Goal: Information Seeking & Learning: Learn about a topic

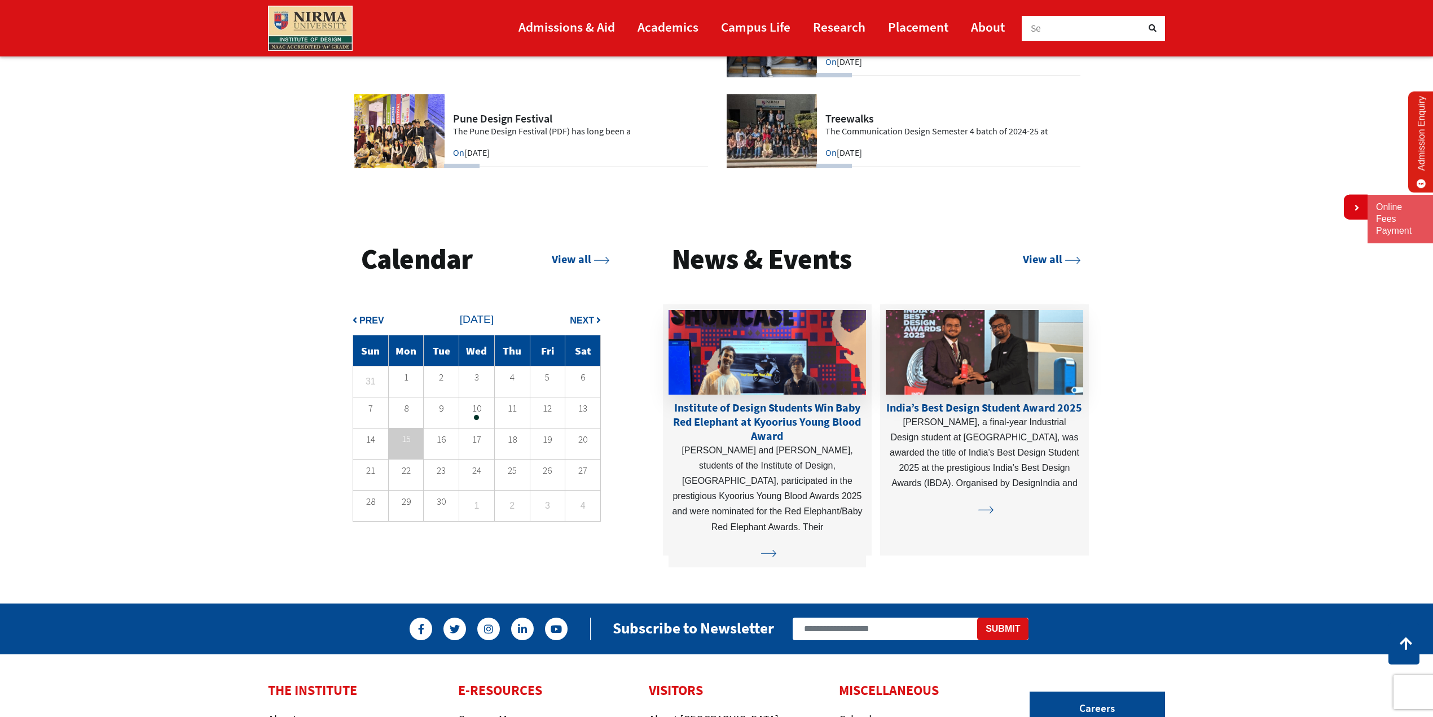
scroll to position [2961, 0]
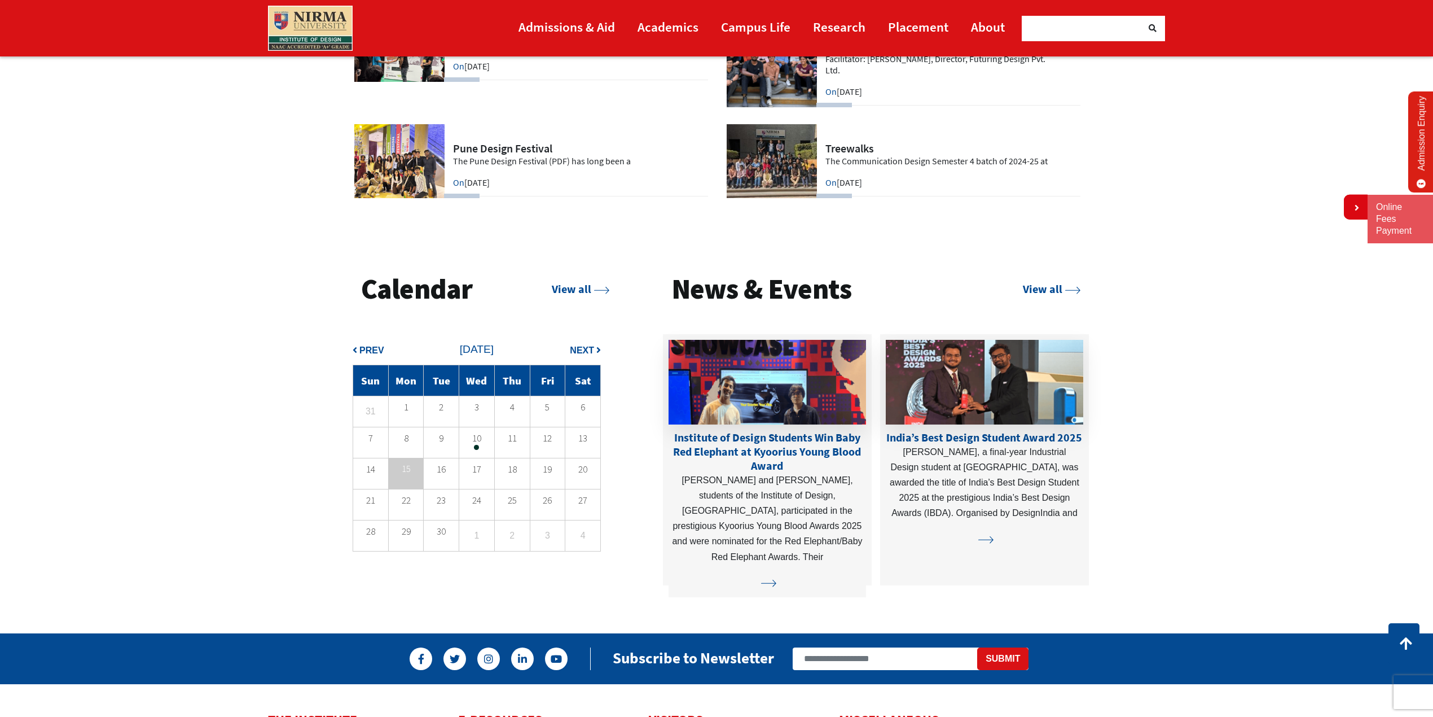
click at [477, 442] on p "10" at bounding box center [476, 438] width 35 height 8
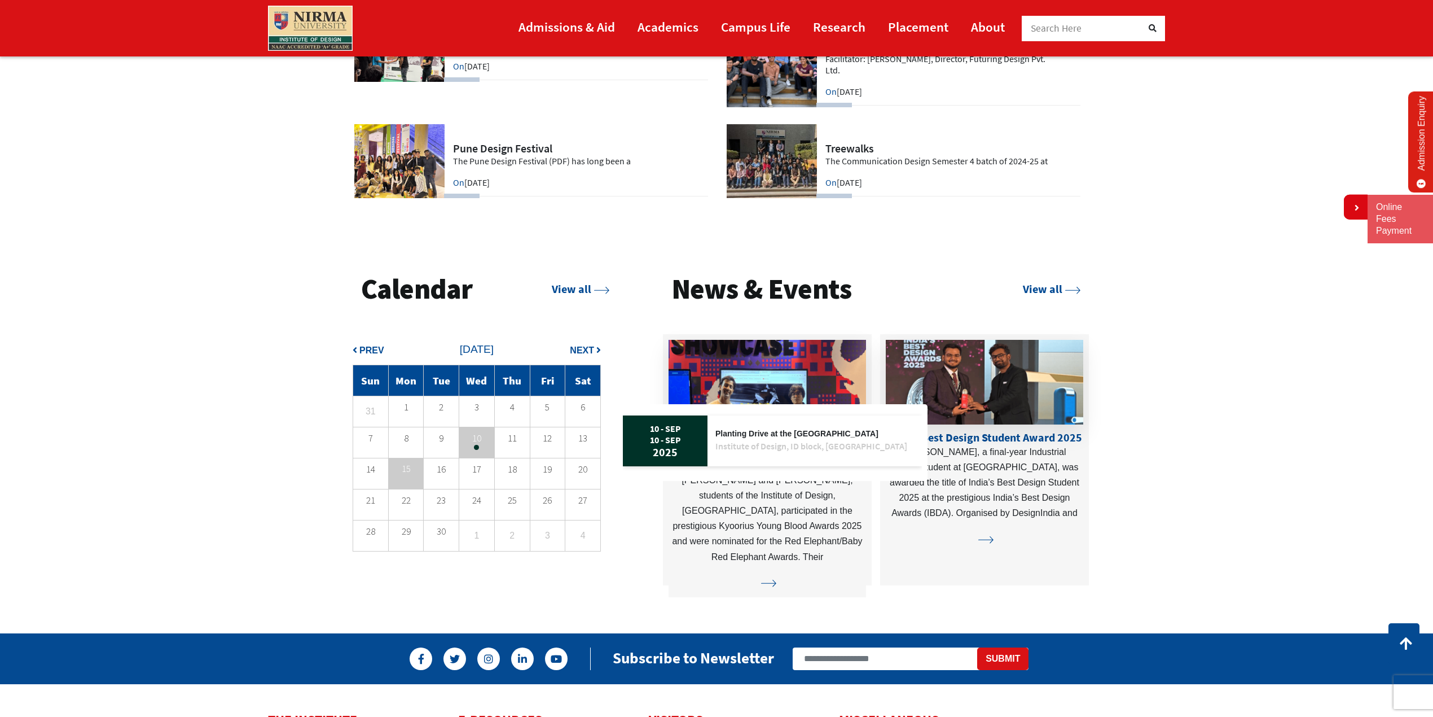
click at [224, 423] on section "Calendar View all Prev Next 1" at bounding box center [716, 438] width 1433 height 390
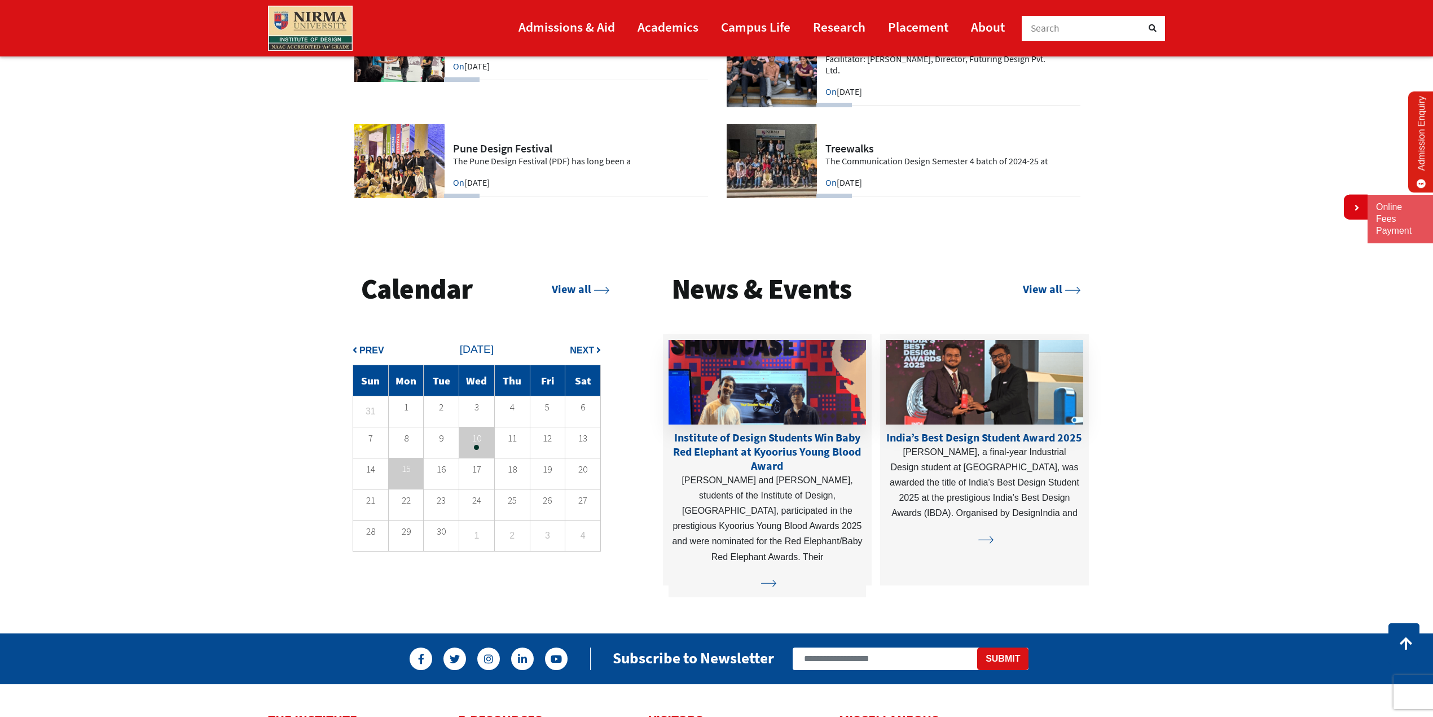
click at [367, 348] on span "Prev" at bounding box center [371, 350] width 25 height 10
click at [592, 353] on span "Next" at bounding box center [582, 350] width 24 height 10
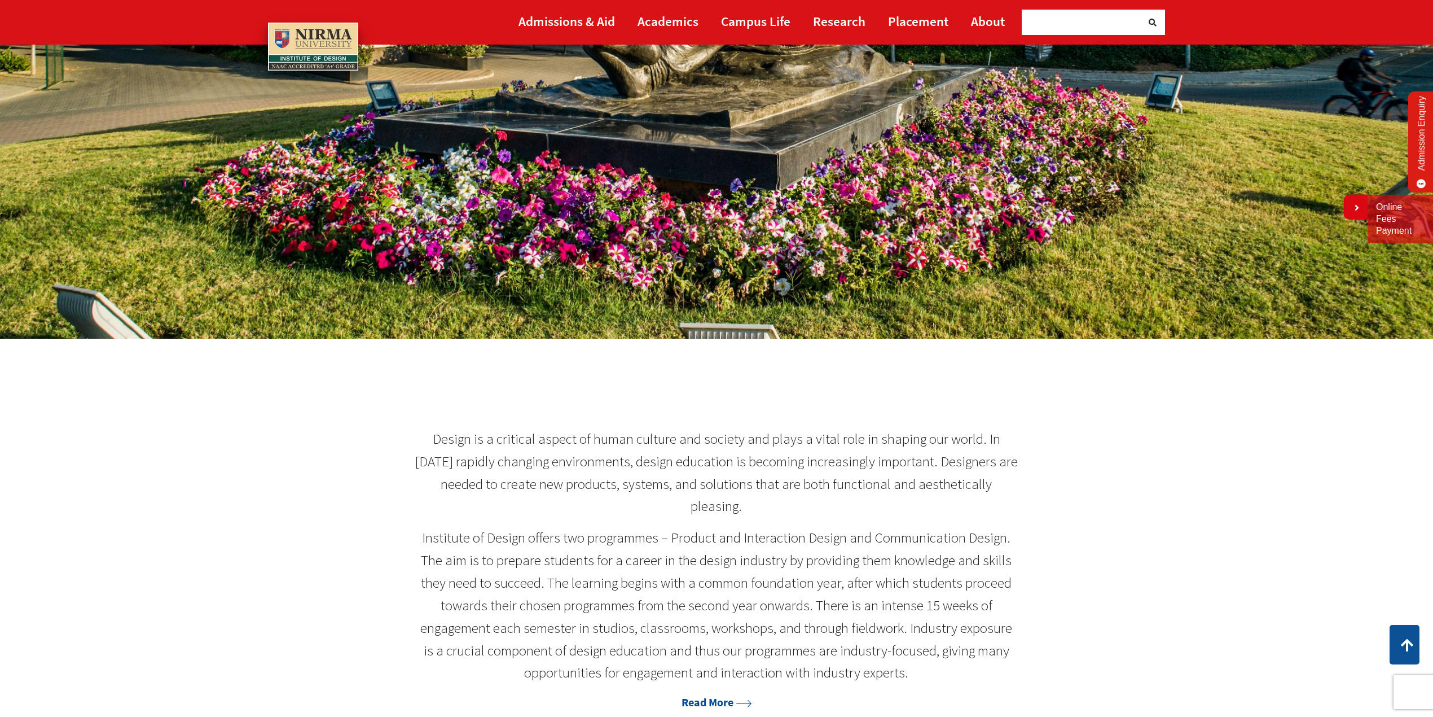
scroll to position [0, 0]
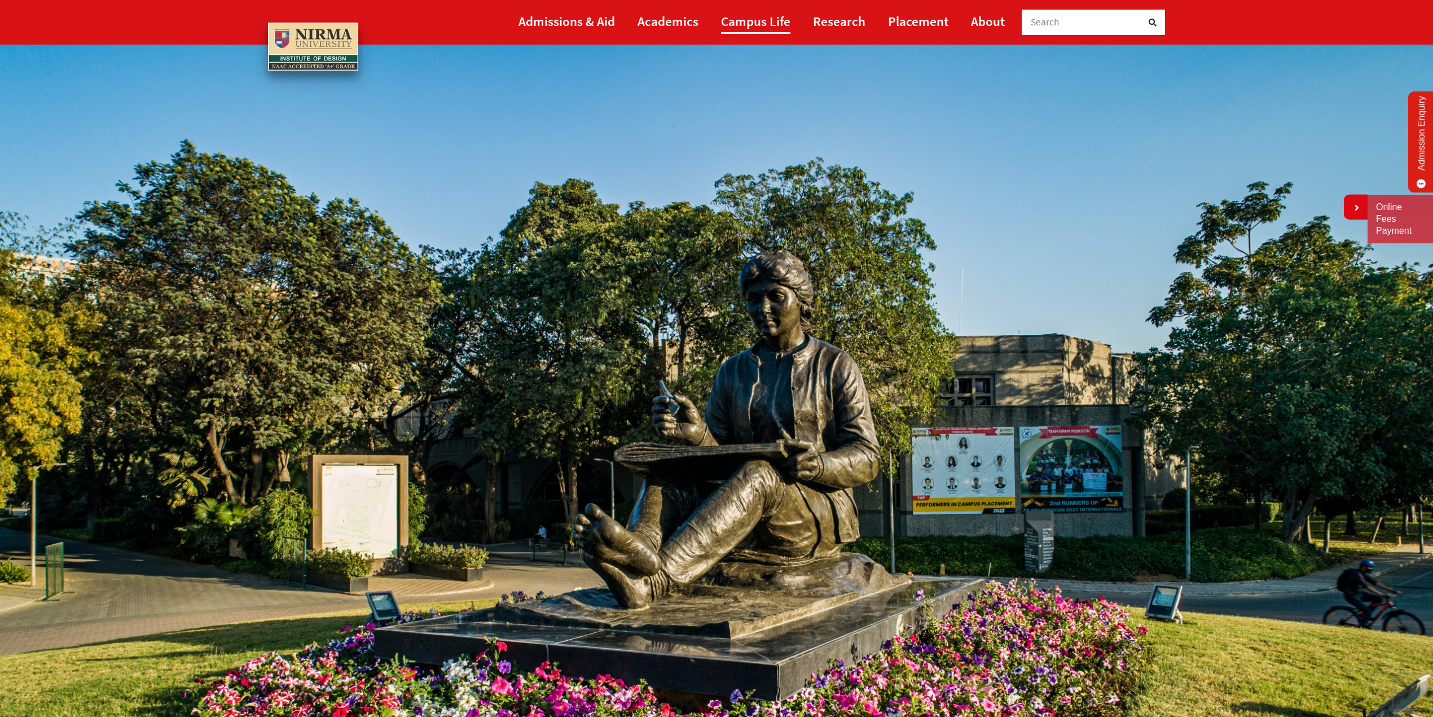
click at [748, 25] on link "Campus Life" at bounding box center [755, 20] width 69 height 25
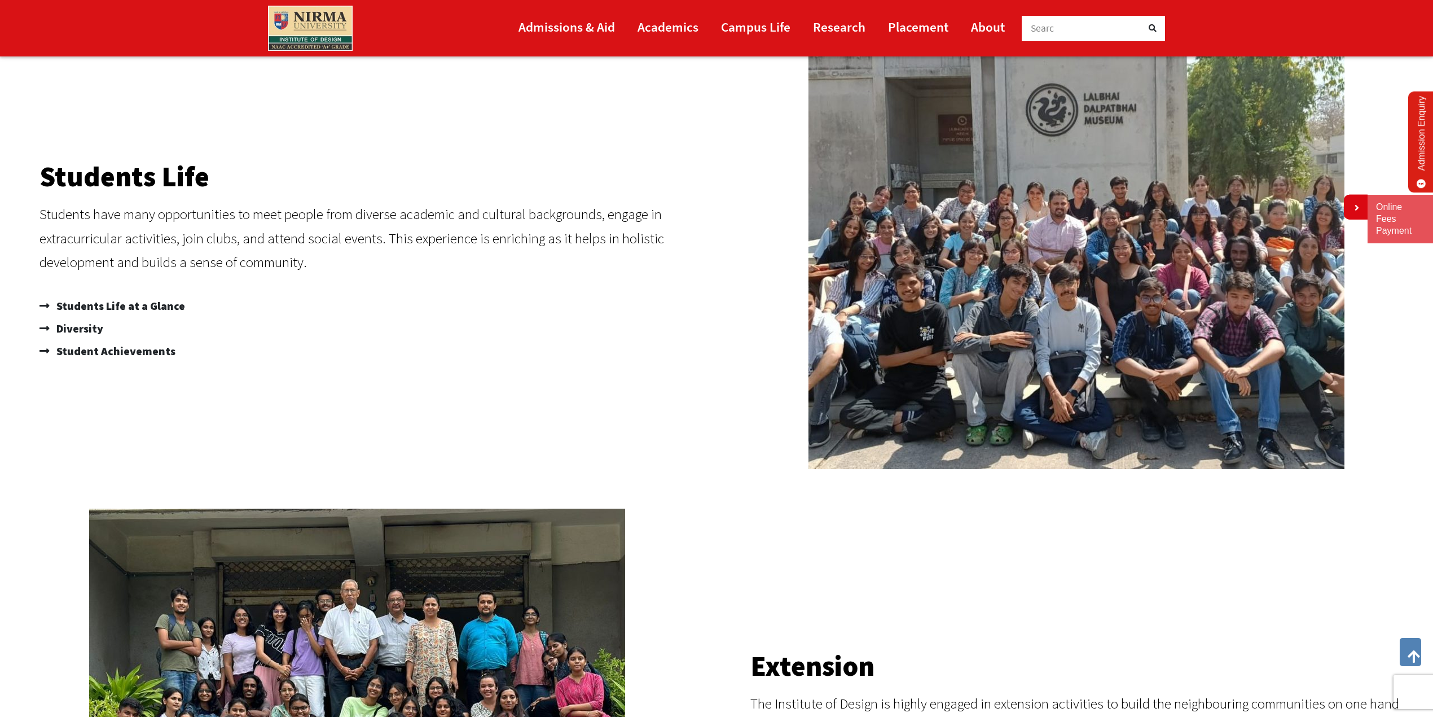
scroll to position [468, 0]
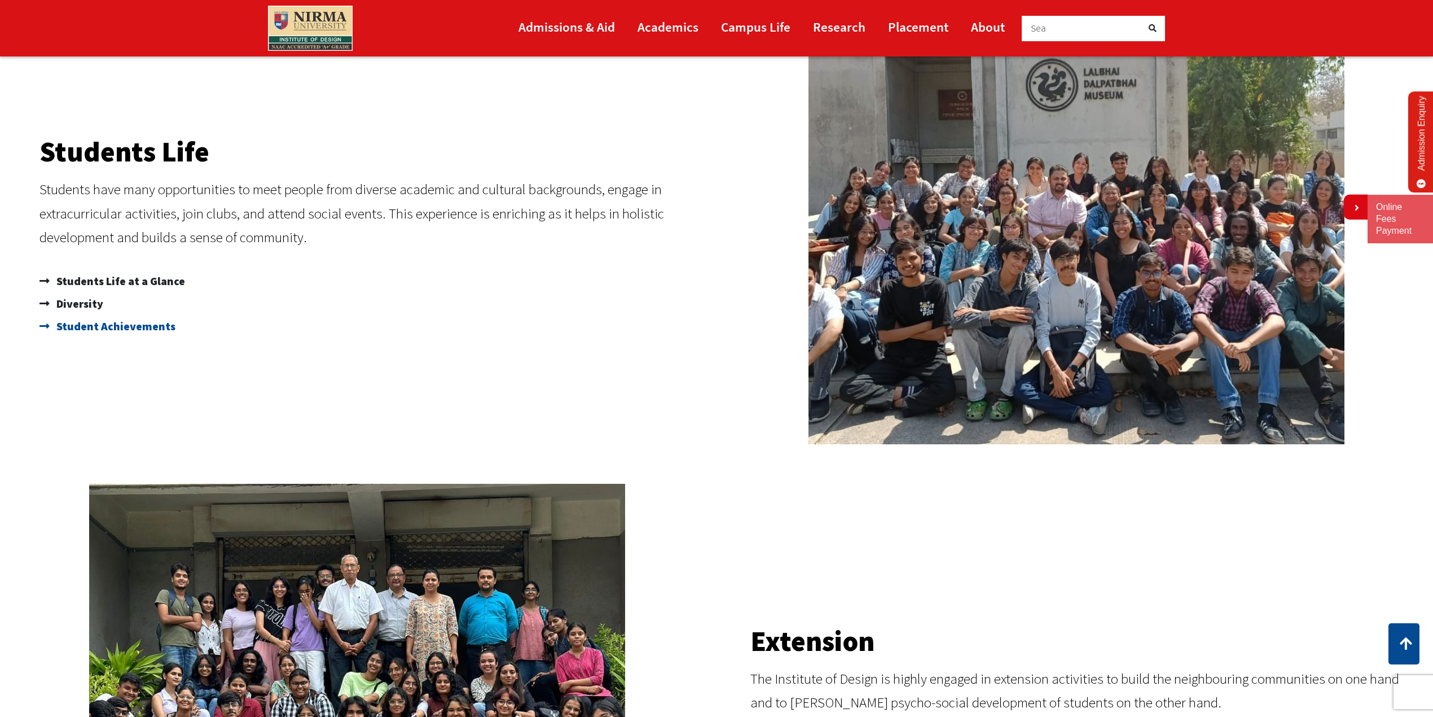
click at [140, 321] on span "Student Achievements" at bounding box center [115, 326] width 122 height 23
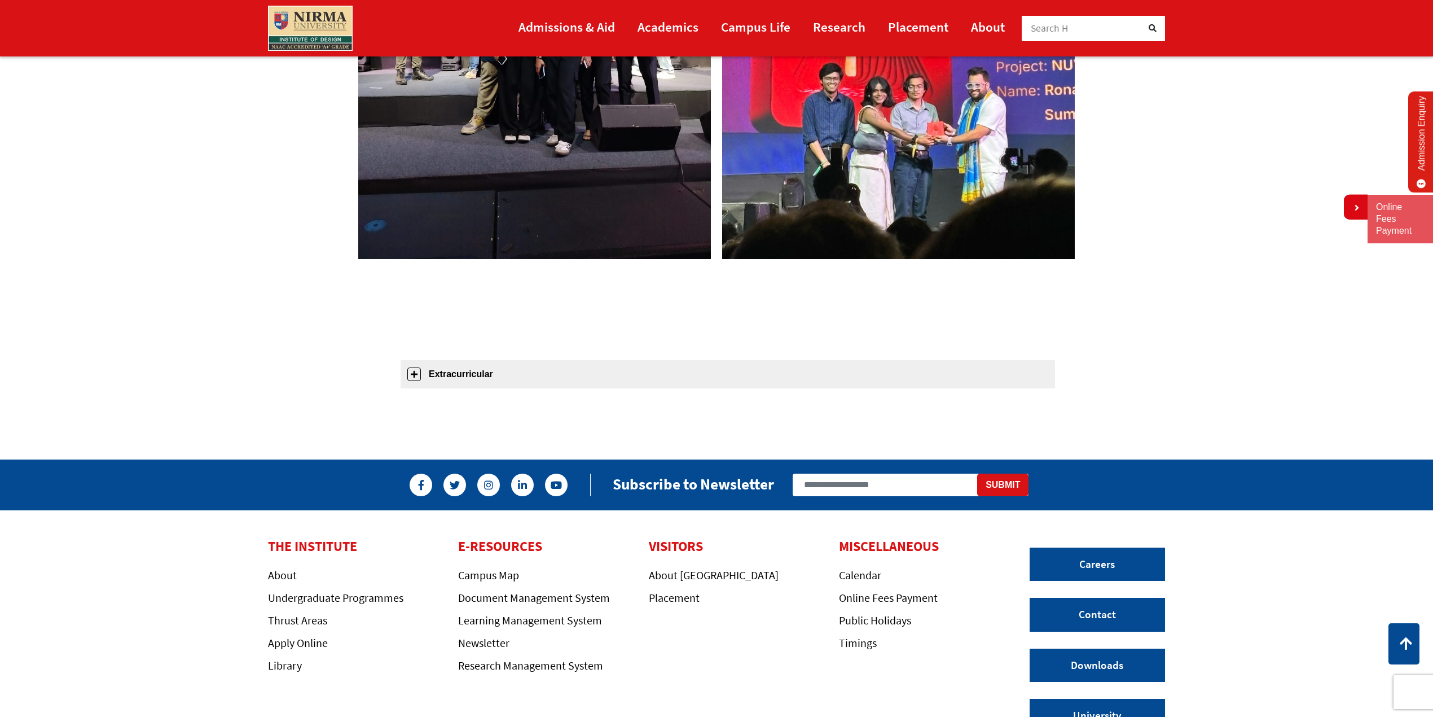
scroll to position [1037, 0]
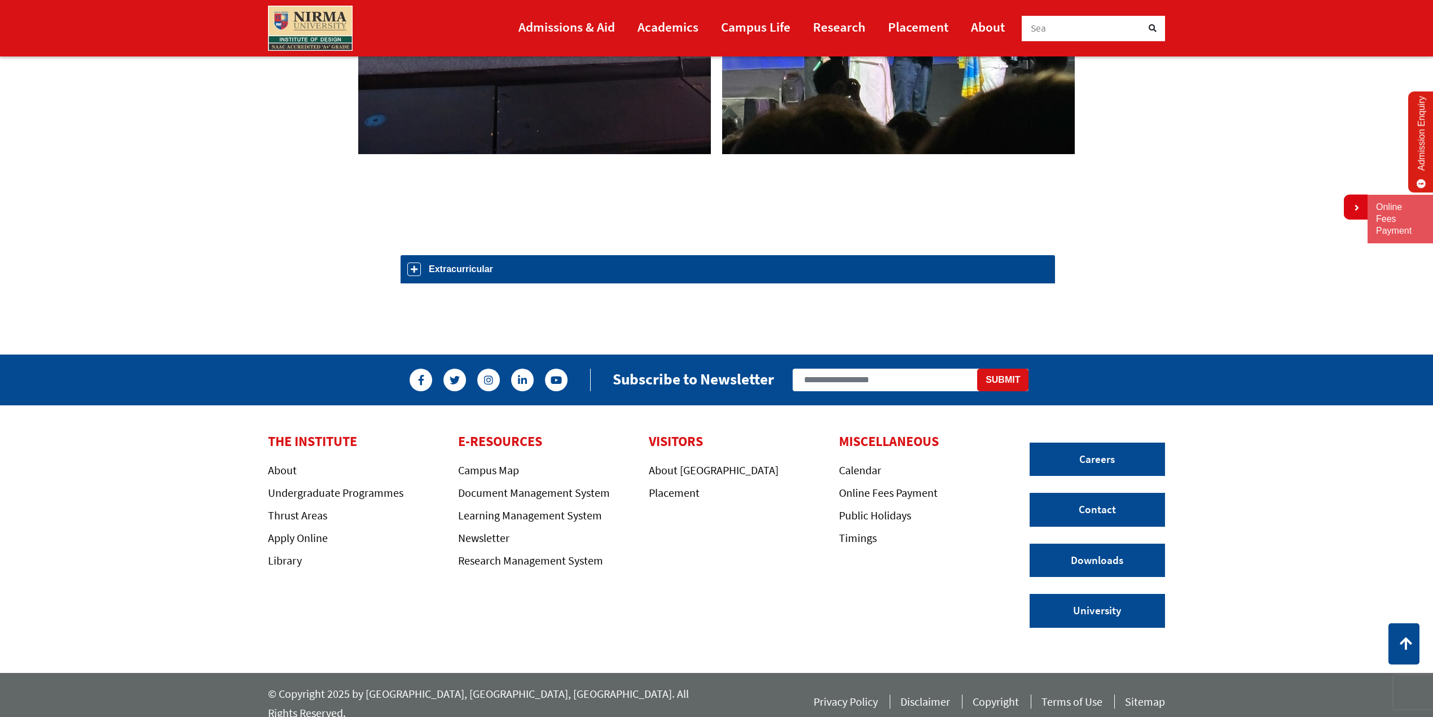
click at [463, 269] on link "Extracurricular" at bounding box center [728, 269] width 654 height 28
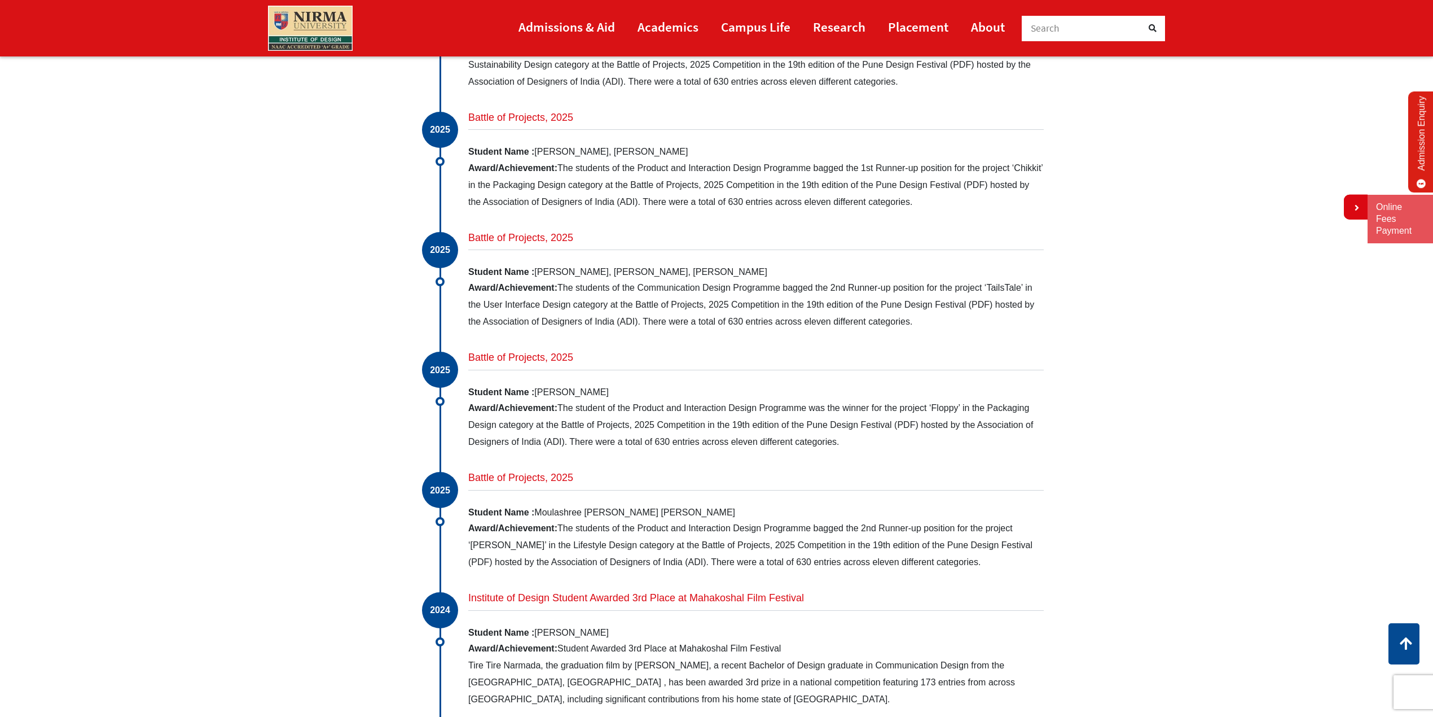
scroll to position [1702, 0]
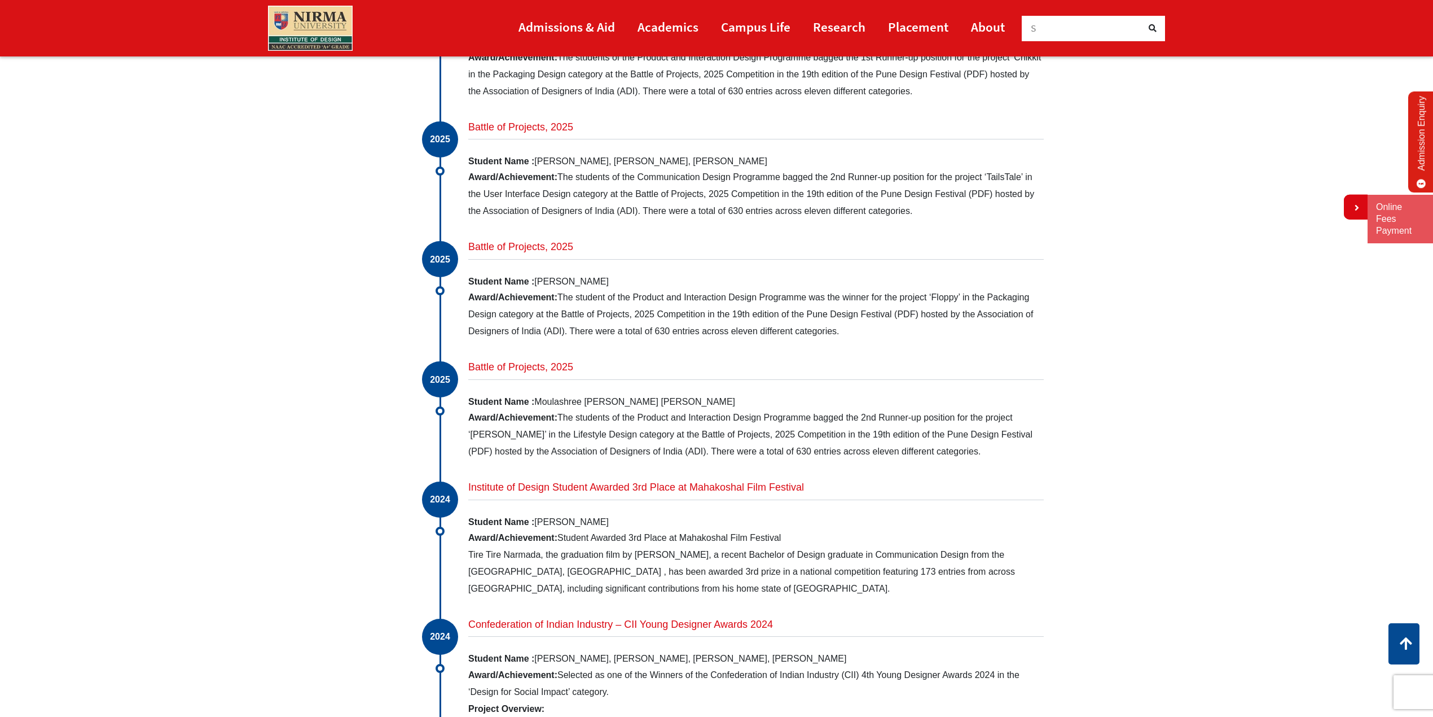
click at [883, 216] on p "Award/Achievement: The students of the Communication Design Programme bagged th…" at bounding box center [755, 194] width 575 height 51
drag, startPoint x: 915, startPoint y: 213, endPoint x: 560, endPoint y: 190, distance: 355.6
click at [562, 191] on p "Award/Achievement: The students of the Communication Design Programme bagged th…" at bounding box center [755, 194] width 575 height 51
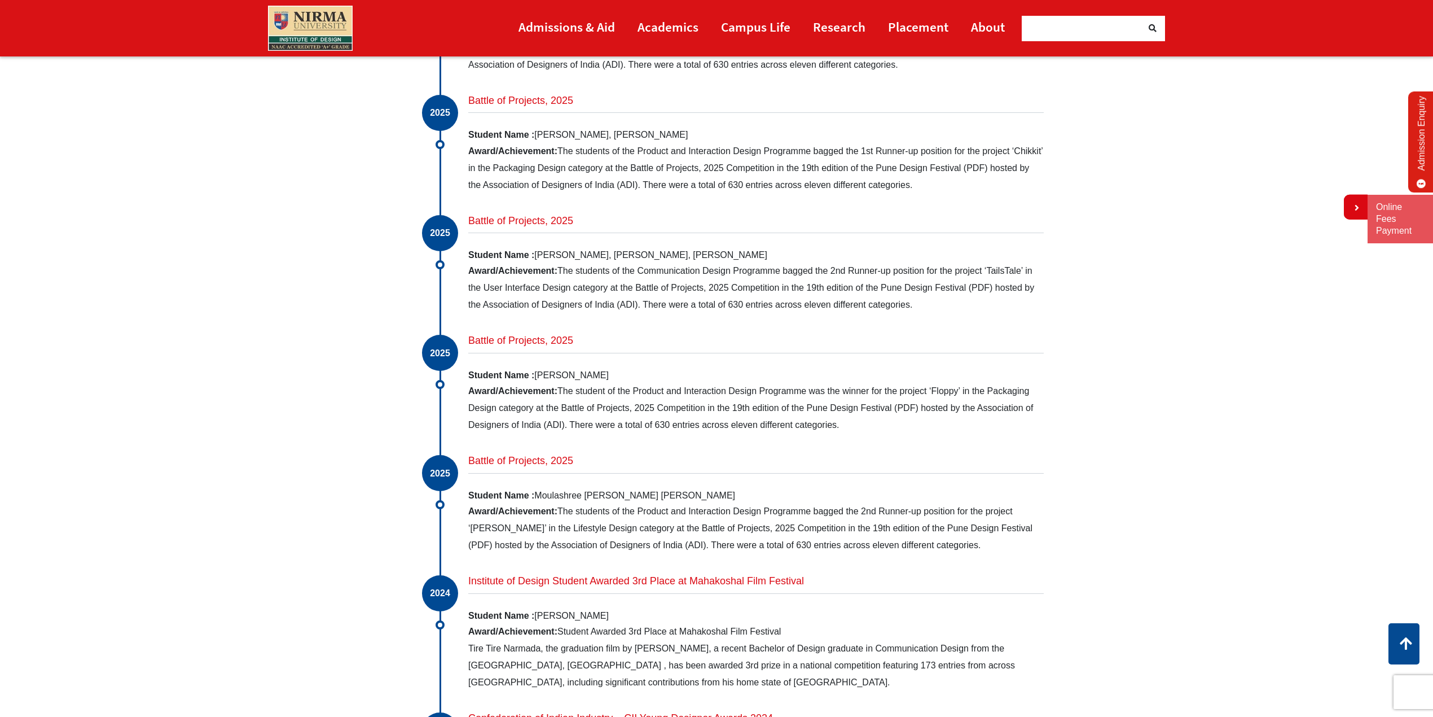
scroll to position [1625, 0]
